Goal: Browse casually

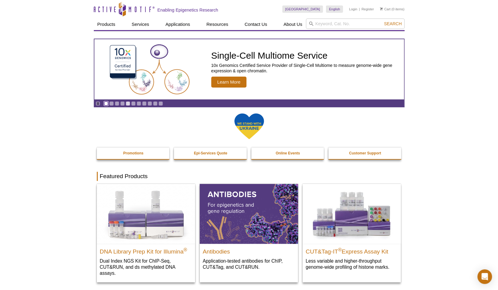
click at [107, 103] on link "Go to slide 1" at bounding box center [106, 103] width 5 height 5
